Goal: Check status: Check status

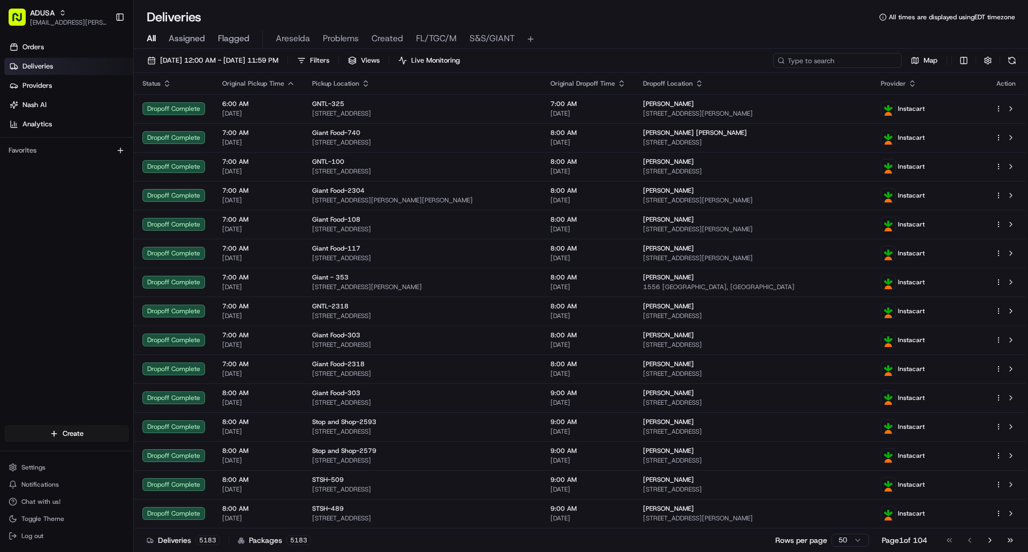
paste input "m704581137"
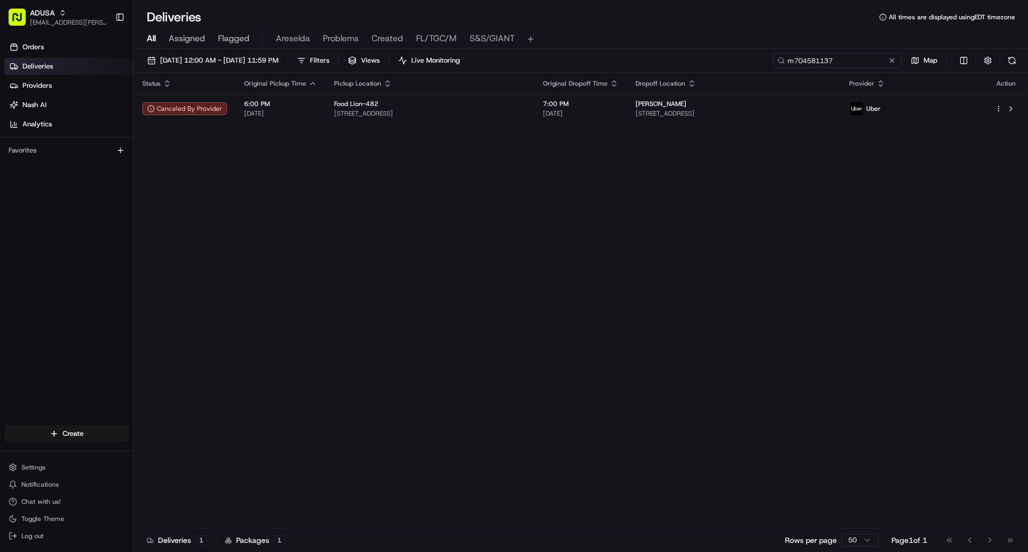
type input "m704581137"
